Goal: Task Accomplishment & Management: Manage account settings

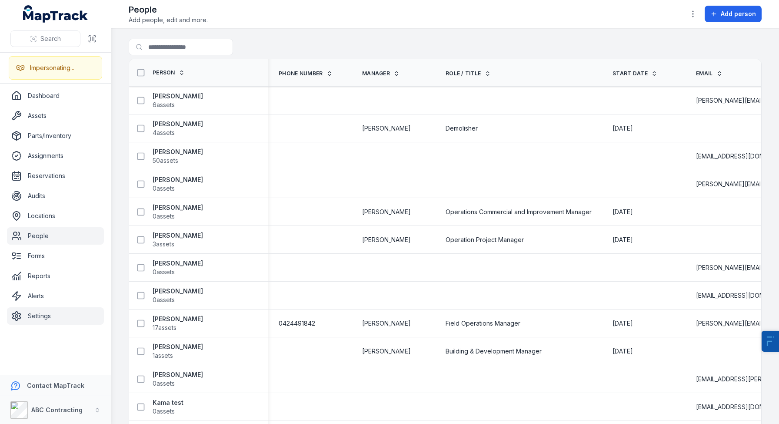
click at [53, 317] on link "Settings" at bounding box center [55, 315] width 97 height 17
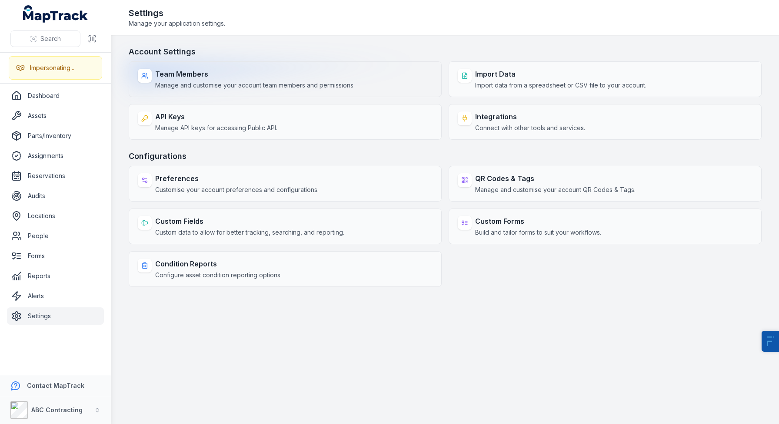
click at [184, 85] on span "Manage and customise your account team members and permissions." at bounding box center [255, 85] width 200 height 9
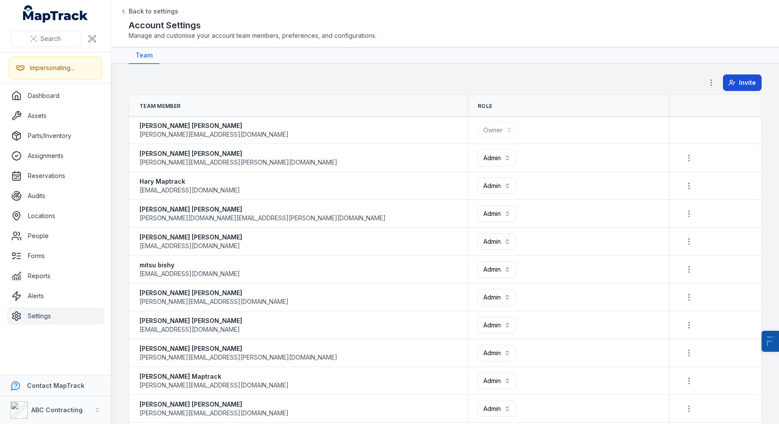
click at [730, 81] on button "Invite" at bounding box center [742, 82] width 39 height 17
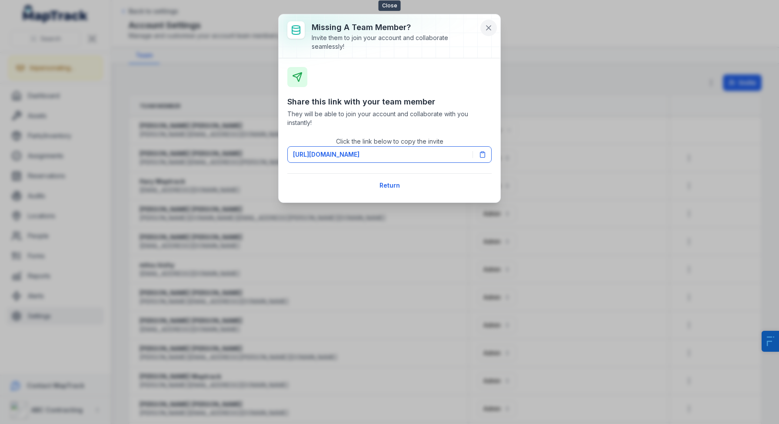
click at [487, 27] on icon at bounding box center [488, 27] width 9 height 9
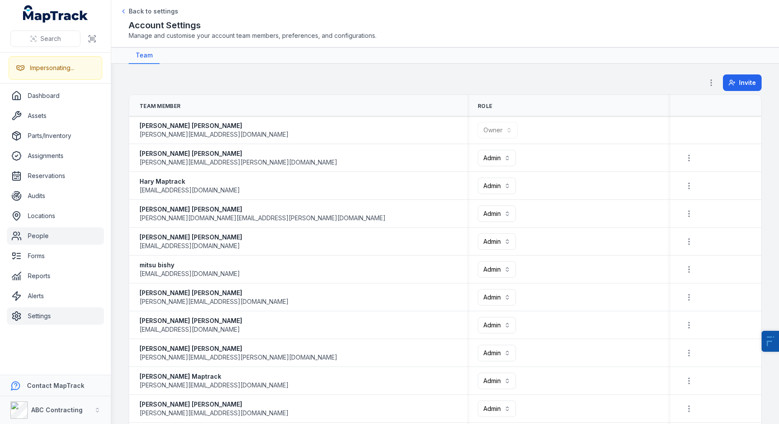
click at [34, 229] on link "People" at bounding box center [55, 235] width 97 height 17
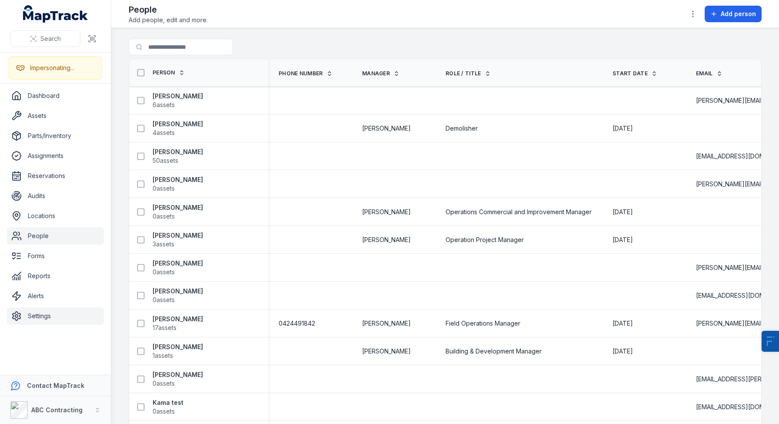
click at [55, 319] on link "Settings" at bounding box center [55, 315] width 97 height 17
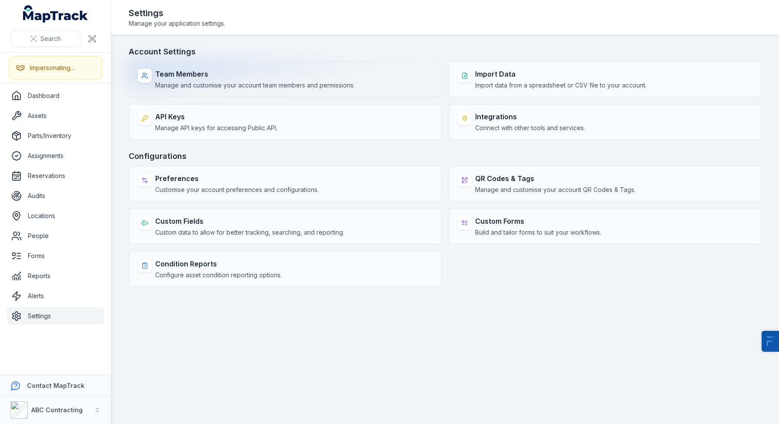
click at [193, 79] on strong "Team Members" at bounding box center [255, 74] width 200 height 10
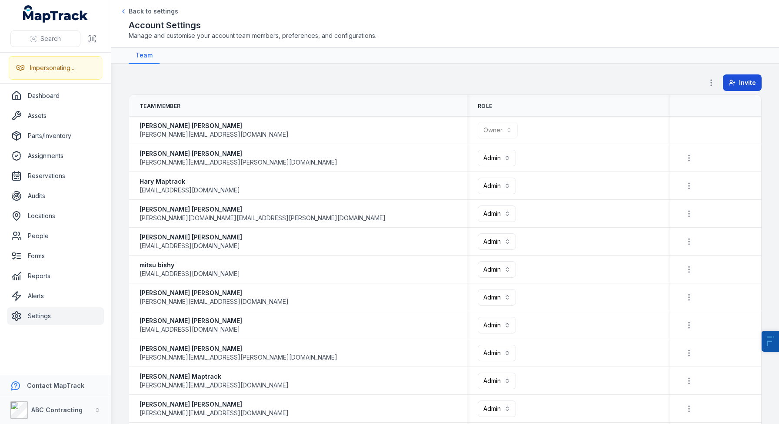
click at [729, 84] on icon at bounding box center [732, 82] width 7 height 7
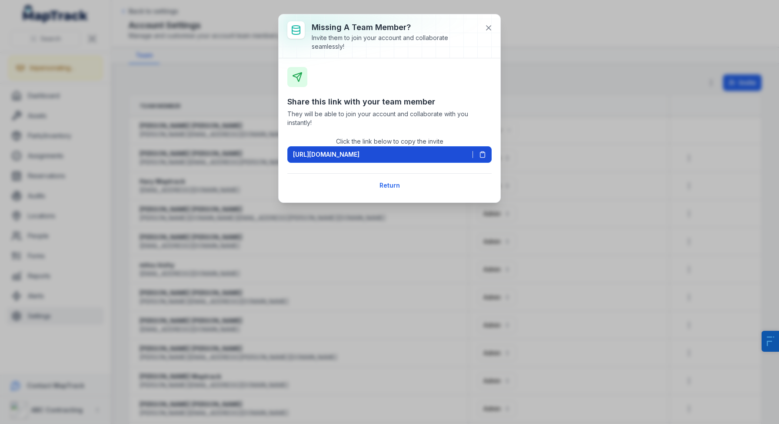
click at [335, 155] on span "[URL][DOMAIN_NAME]" at bounding box center [326, 154] width 67 height 9
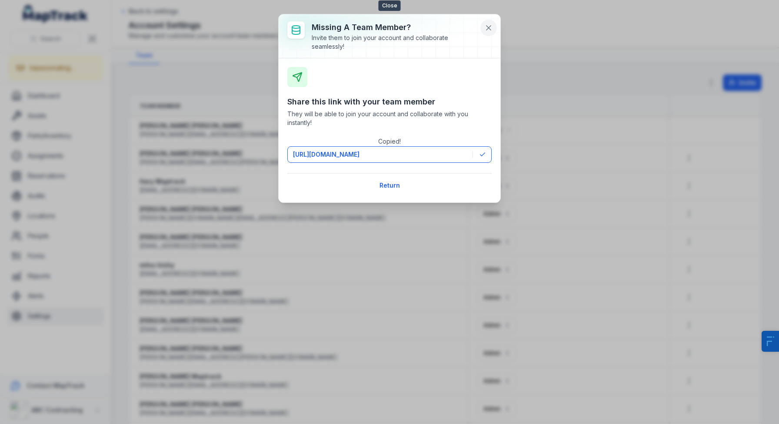
click at [482, 33] on button at bounding box center [489, 28] width 17 height 17
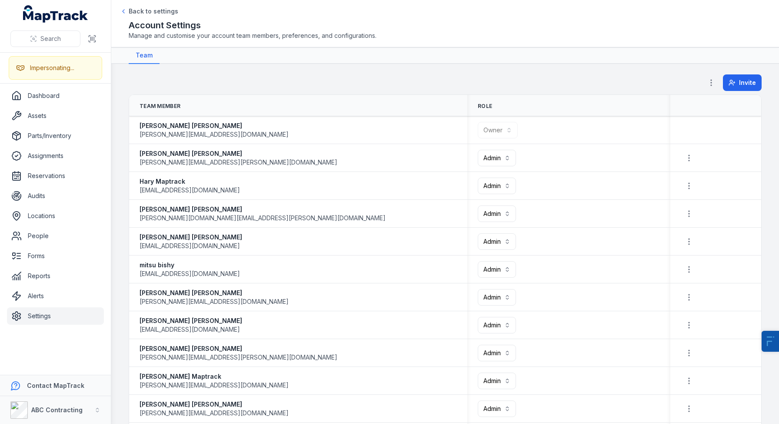
click at [707, 84] on icon "button" at bounding box center [711, 82] width 9 height 9
click at [652, 104] on div "Permissions" at bounding box center [661, 106] width 97 height 16
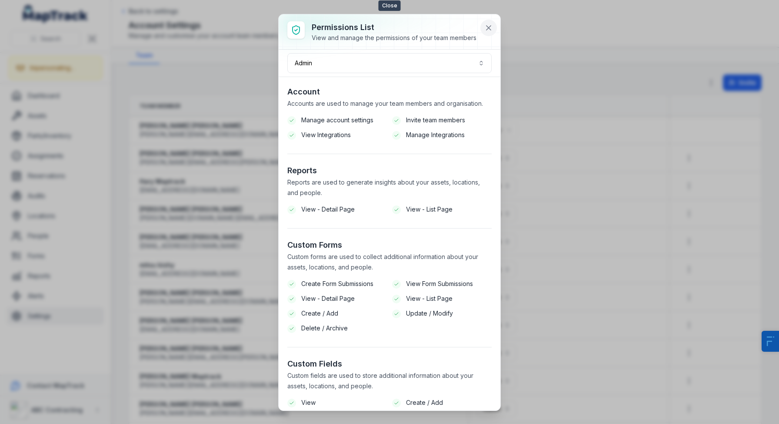
click at [484, 29] on button at bounding box center [489, 28] width 17 height 17
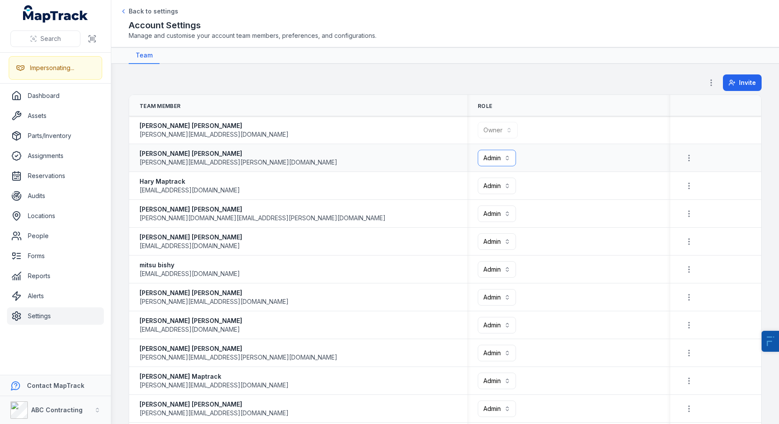
click at [486, 158] on button "Admin *****" at bounding box center [497, 158] width 38 height 17
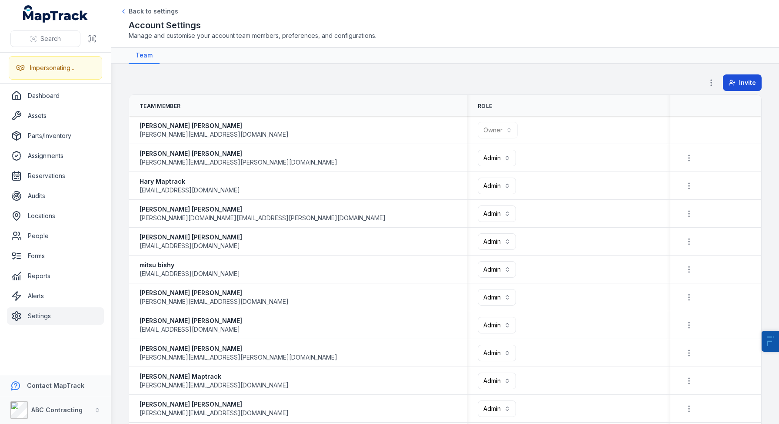
click at [719, 81] on div "Invite" at bounding box center [732, 82] width 59 height 17
click at [723, 81] on button "Invite" at bounding box center [742, 82] width 39 height 17
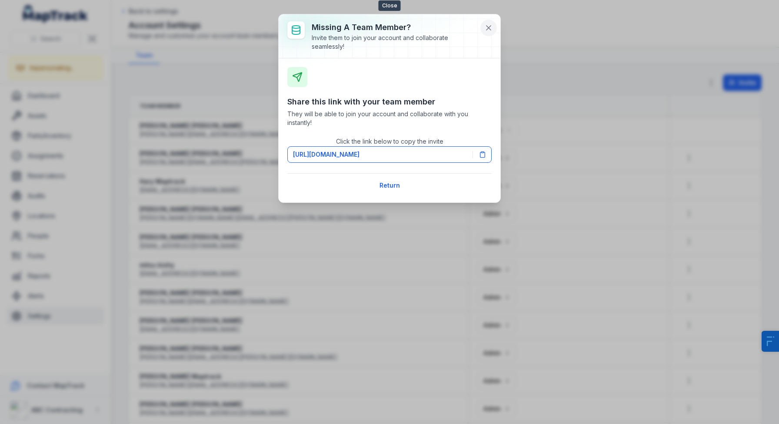
click at [495, 30] on button at bounding box center [489, 28] width 17 height 17
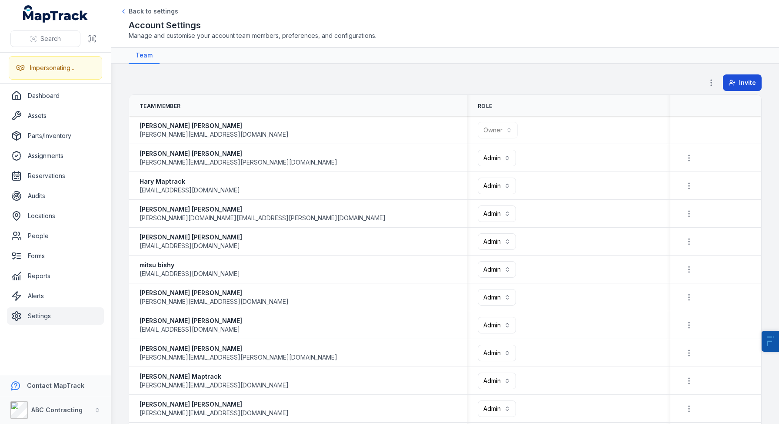
click at [725, 76] on button "Invite" at bounding box center [742, 82] width 39 height 17
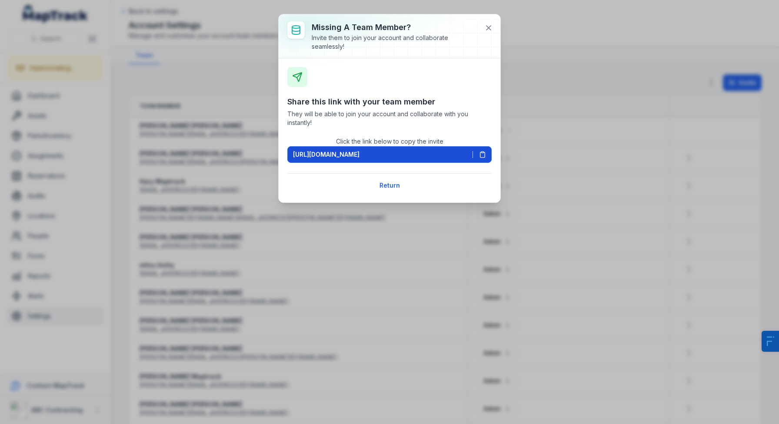
click at [360, 152] on span "[URL][DOMAIN_NAME]" at bounding box center [326, 154] width 67 height 9
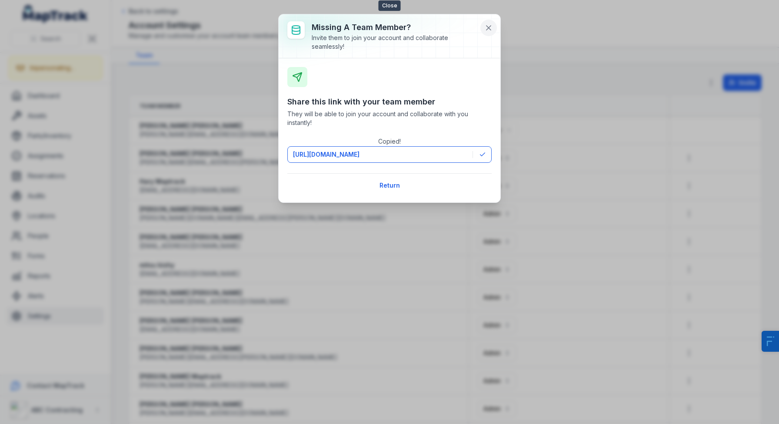
click at [484, 30] on button at bounding box center [489, 28] width 17 height 17
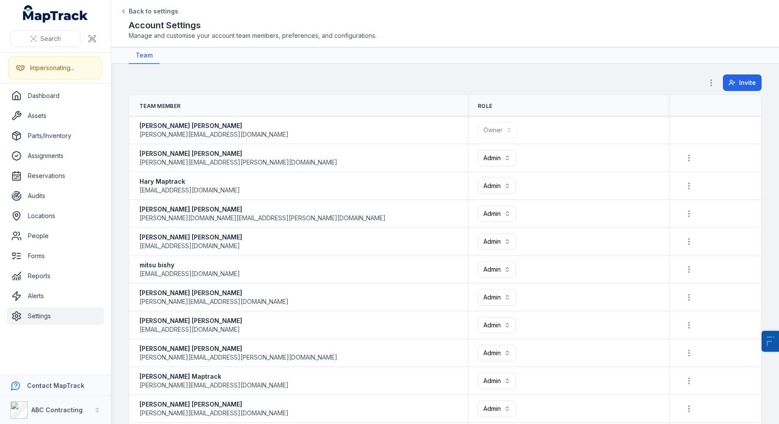
click at [703, 82] on button "button" at bounding box center [711, 82] width 17 height 17
click at [651, 108] on div "Permissions" at bounding box center [661, 106] width 97 height 16
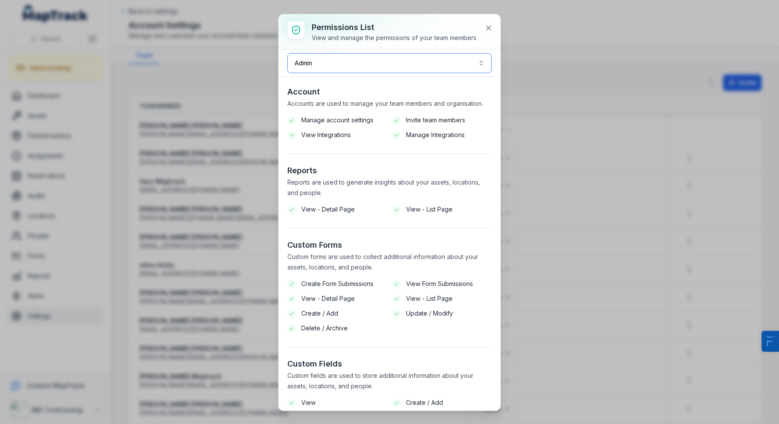
click at [321, 59] on button "Admin *****" at bounding box center [389, 63] width 204 height 20
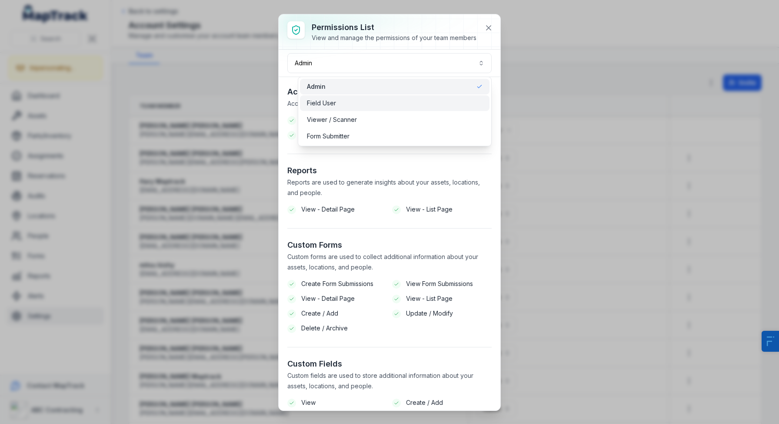
click at [329, 97] on div "Field User" at bounding box center [395, 103] width 190 height 16
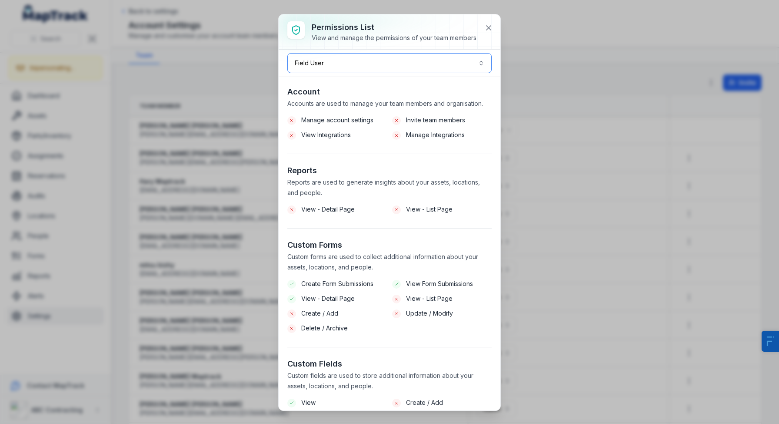
click at [371, 66] on button "Field User ******" at bounding box center [389, 63] width 204 height 20
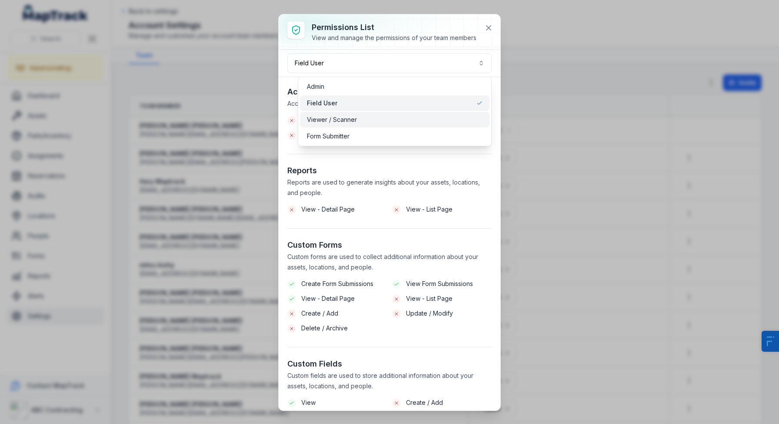
click at [348, 120] on span "Viewer / Scanner" at bounding box center [332, 119] width 50 height 9
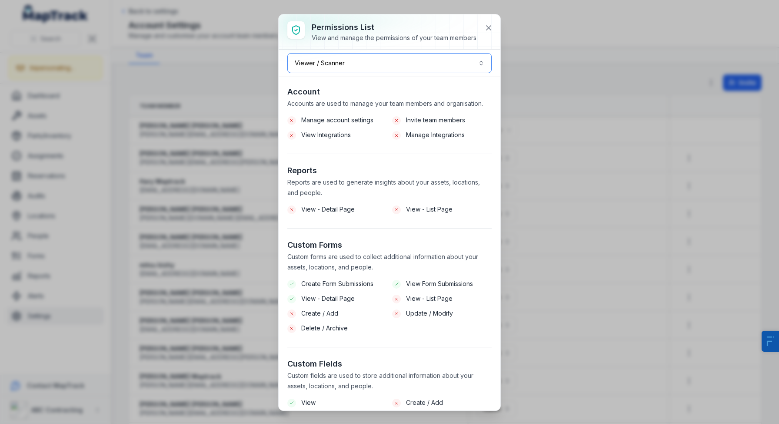
click at [315, 72] on button "Viewer / Scanner *******" at bounding box center [389, 63] width 204 height 20
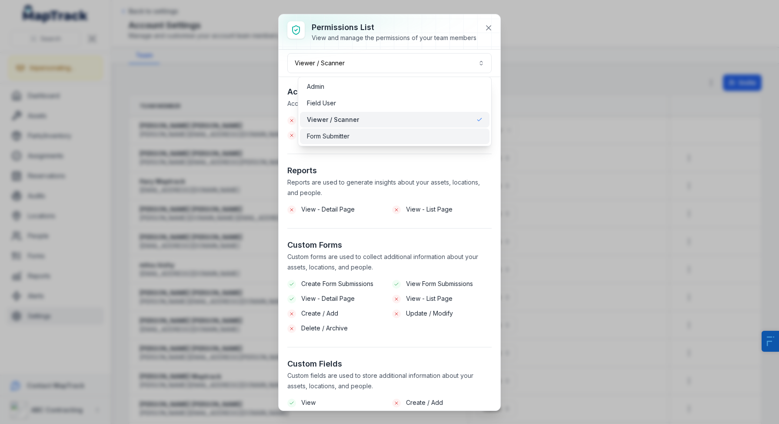
click at [323, 138] on span "Form Submitter" at bounding box center [328, 136] width 43 height 9
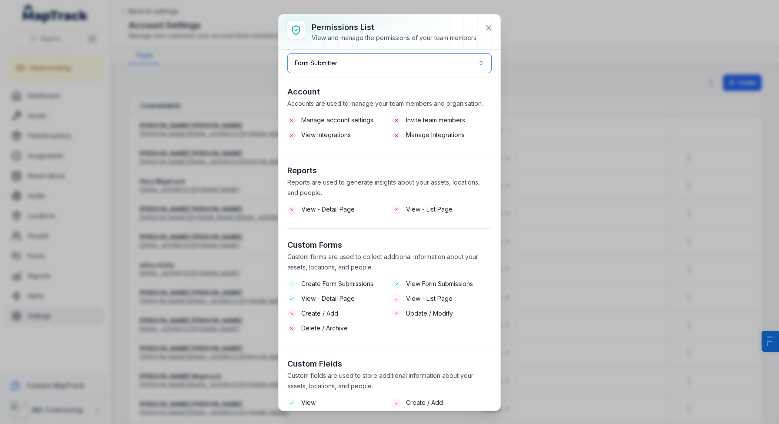
click at [341, 65] on button "**********" at bounding box center [389, 63] width 204 height 20
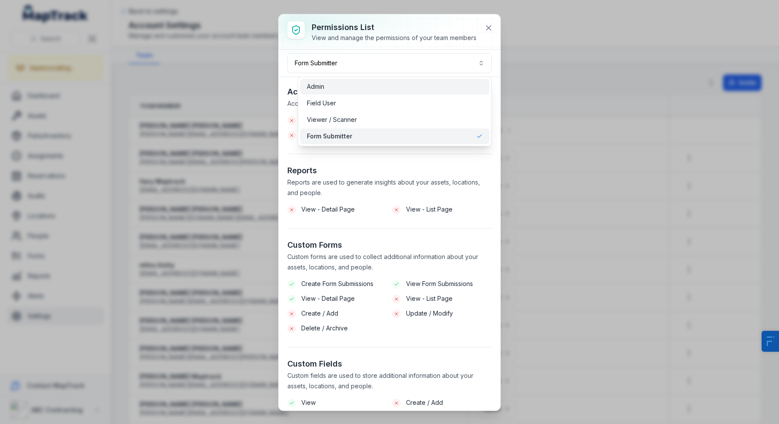
click at [343, 86] on div "Admin" at bounding box center [395, 86] width 176 height 9
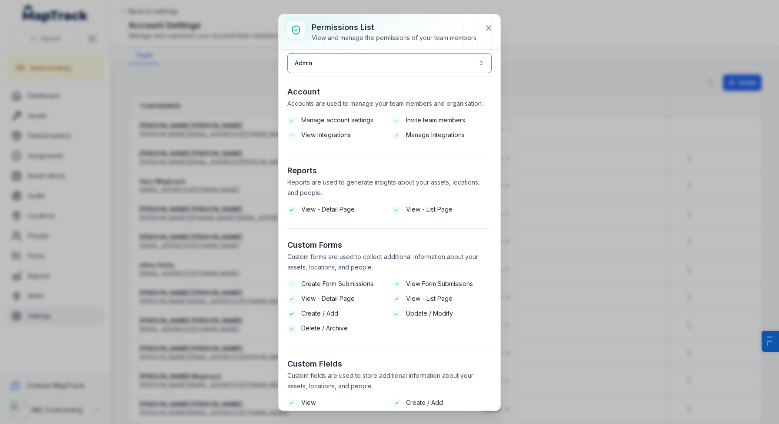
click at [421, 66] on button "Admin *****" at bounding box center [389, 63] width 204 height 20
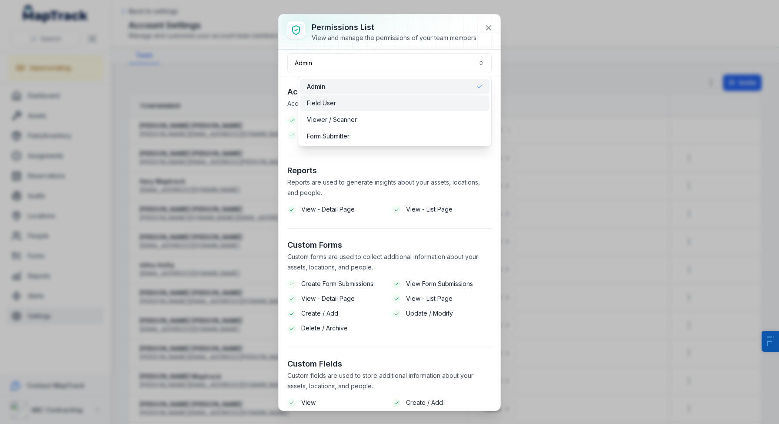
click at [406, 102] on div "Field User" at bounding box center [395, 103] width 176 height 9
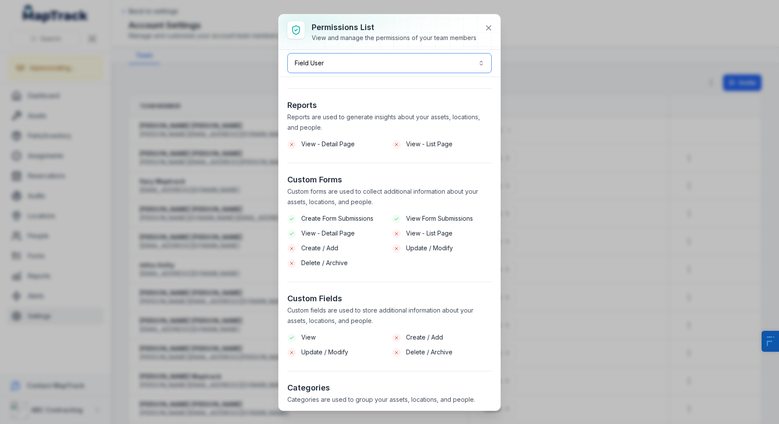
scroll to position [71, 0]
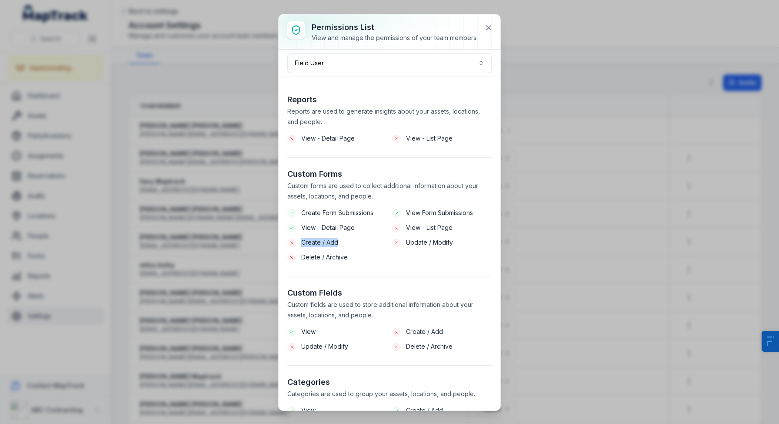
drag, startPoint x: 347, startPoint y: 246, endPoint x: 298, endPoint y: 246, distance: 49.6
click at [298, 246] on li "Create / Add" at bounding box center [337, 242] width 100 height 10
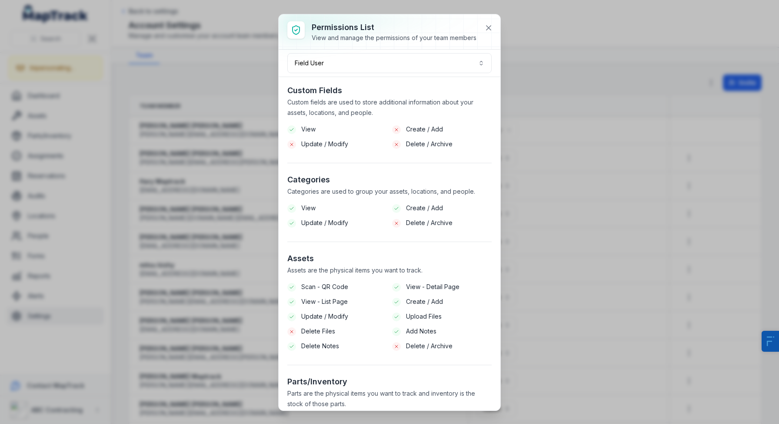
scroll to position [290, 0]
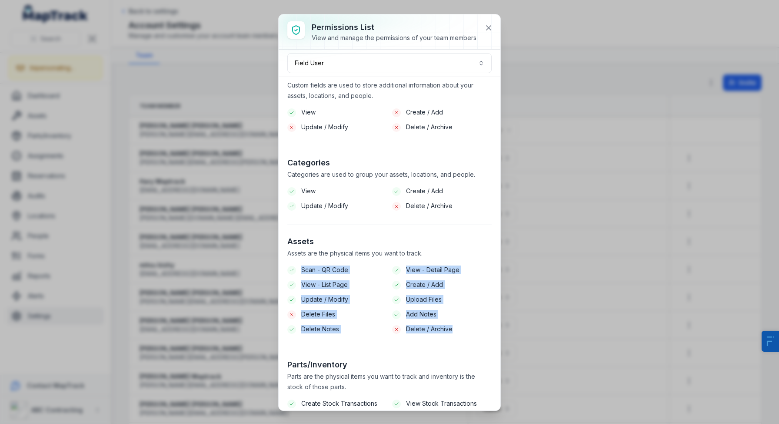
drag, startPoint x: 429, startPoint y: 331, endPoint x: 300, endPoint y: 265, distance: 145.5
click at [300, 268] on section "Assets Assets are the physical items you want to track. Scan - QR Code View - D…" at bounding box center [389, 291] width 204 height 113
click at [341, 262] on section "Assets Assets are the physical items you want to track. Scan - QR Code View - D…" at bounding box center [389, 291] width 204 height 113
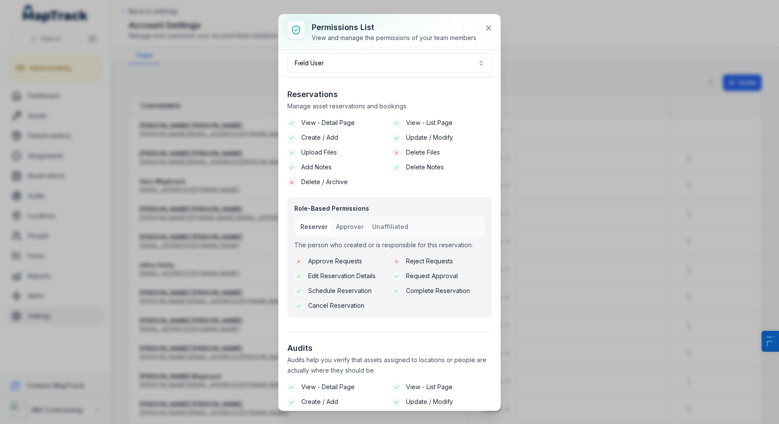
scroll to position [1264, 0]
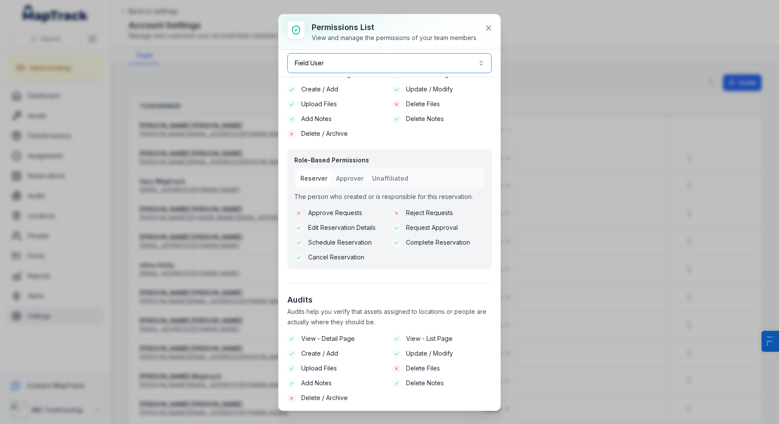
click at [378, 62] on button "Field User ******" at bounding box center [389, 63] width 204 height 20
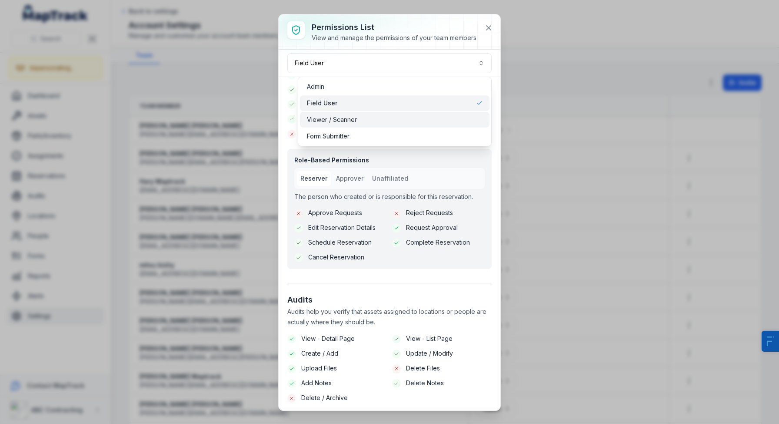
click at [328, 121] on span "Viewer / Scanner" at bounding box center [332, 119] width 50 height 9
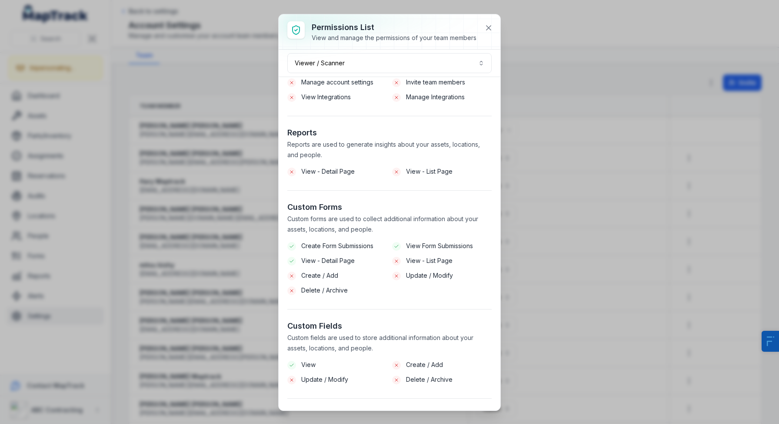
scroll to position [117, 0]
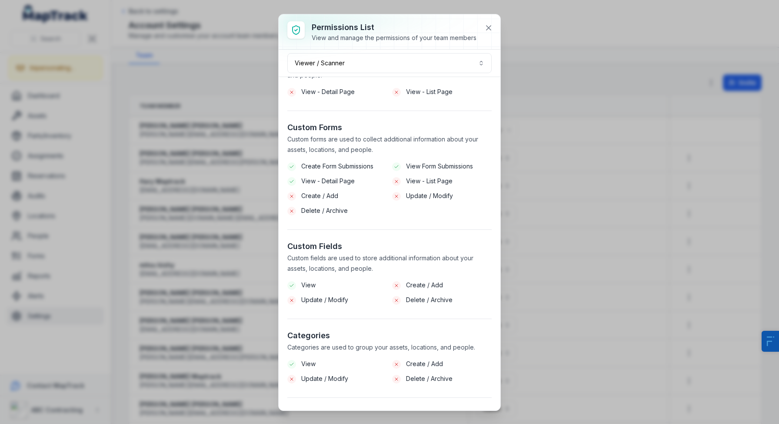
click at [82, 337] on div "Permissions List View and manage the permissions of your team members Viewer / …" at bounding box center [389, 212] width 779 height 424
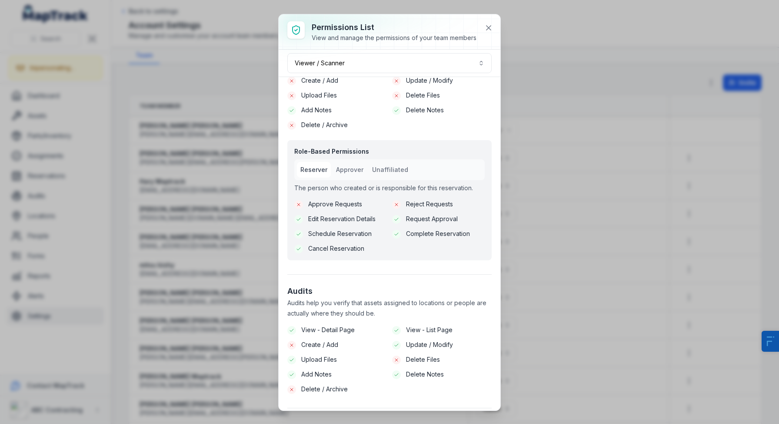
scroll to position [1369, 0]
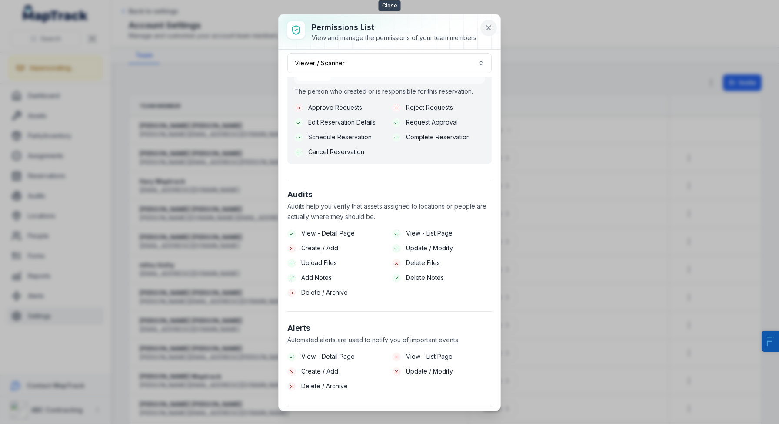
click at [487, 30] on icon at bounding box center [488, 27] width 9 height 9
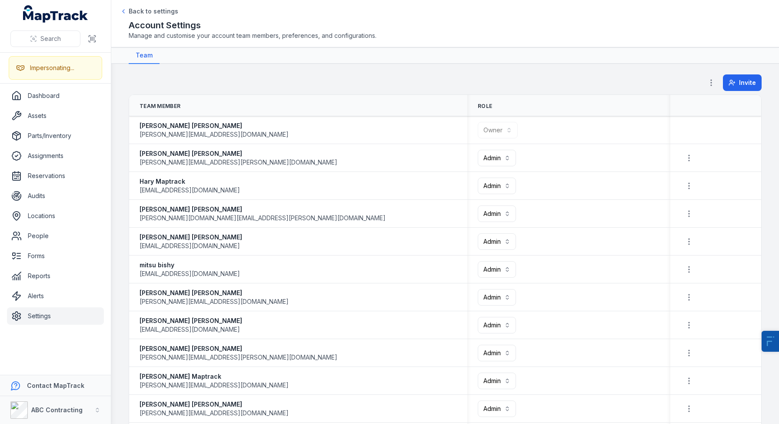
click at [707, 80] on icon "button" at bounding box center [711, 82] width 9 height 9
click at [651, 104] on div "Permissions" at bounding box center [661, 106] width 97 height 16
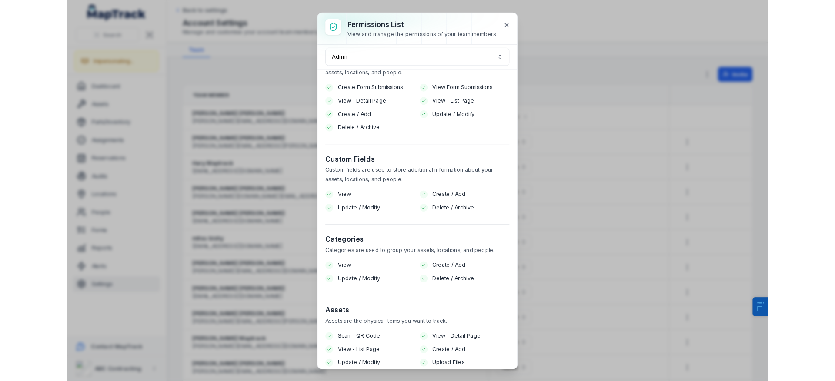
scroll to position [0, 0]
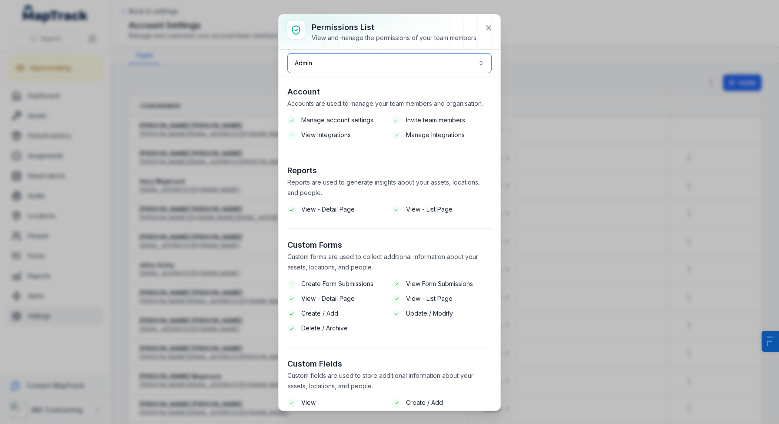
click at [386, 70] on button "Admin *****" at bounding box center [389, 63] width 204 height 20
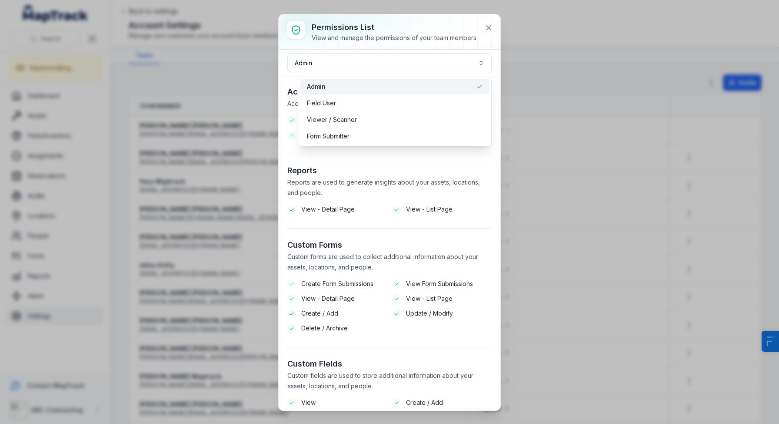
click at [398, 194] on div "Permissions List View and manage the permissions of your team members Admin ***…" at bounding box center [390, 212] width 222 height 396
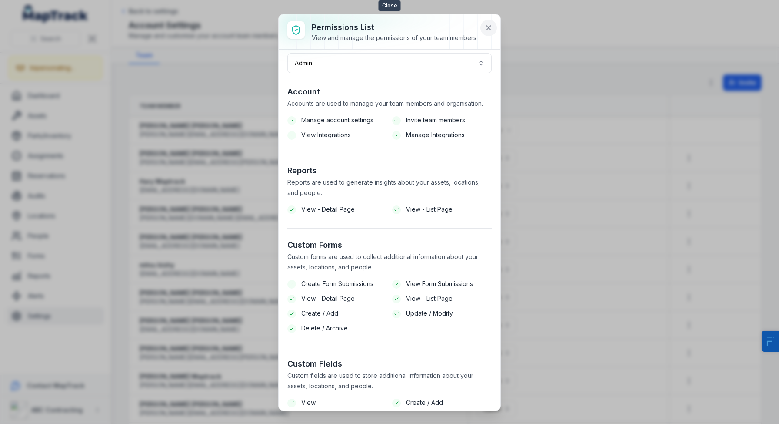
click at [491, 27] on icon at bounding box center [488, 27] width 9 height 9
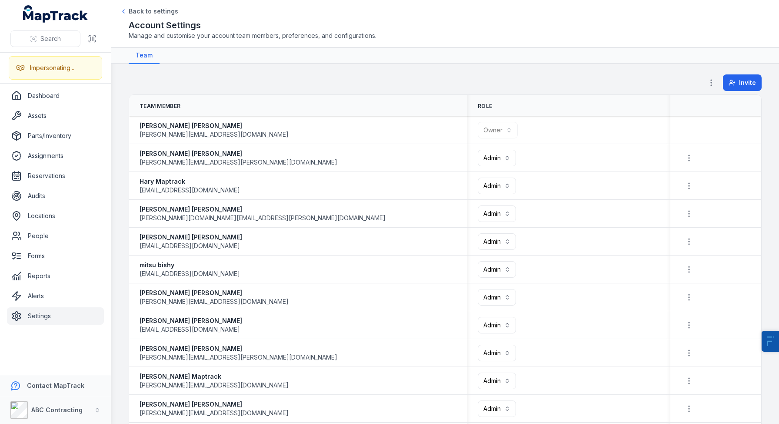
click at [492, 28] on h2 "Account Settings" at bounding box center [445, 25] width 633 height 12
